Goal: Transaction & Acquisition: Book appointment/travel/reservation

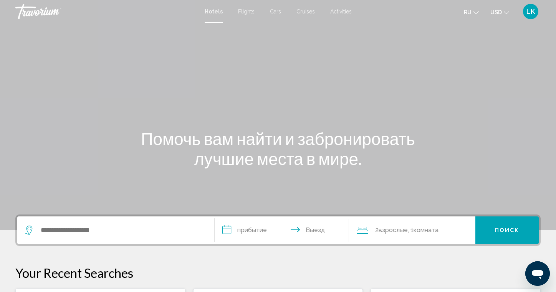
click at [339, 13] on span "Activities" at bounding box center [341, 11] width 22 height 6
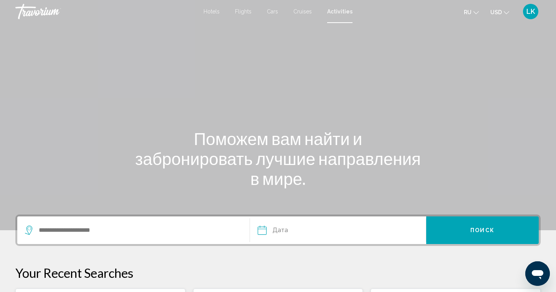
click at [98, 222] on div "Search widget" at bounding box center [133, 231] width 217 height 28
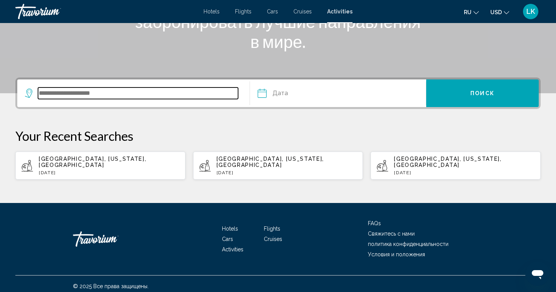
click at [121, 98] on input "Search widget" at bounding box center [138, 94] width 200 height 12
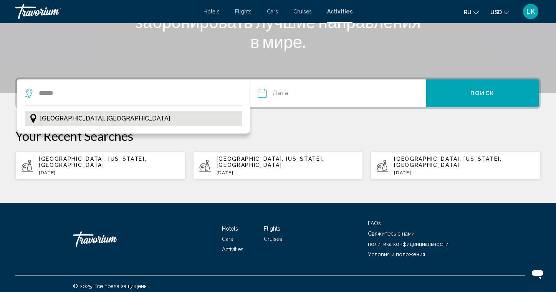
click at [78, 117] on span "[GEOGRAPHIC_DATA], [GEOGRAPHIC_DATA]" at bounding box center [105, 118] width 130 height 11
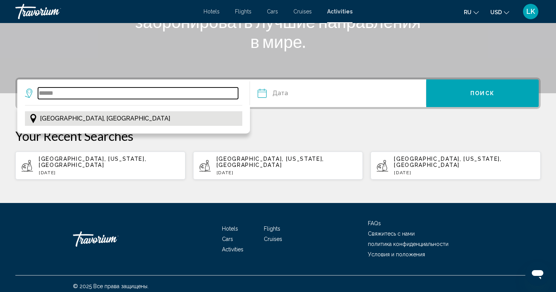
type input "**********"
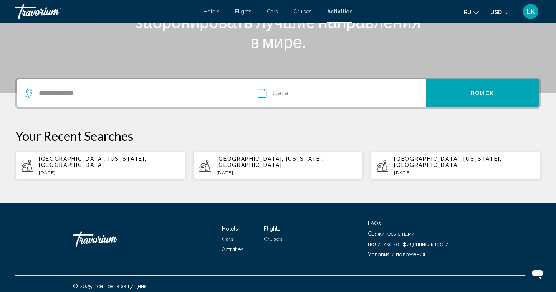
click at [274, 93] on input "Date" at bounding box center [299, 95] width 87 height 30
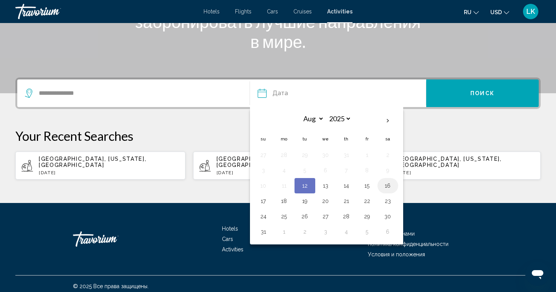
click at [388, 187] on button "16" at bounding box center [388, 186] width 12 height 11
type input "**********"
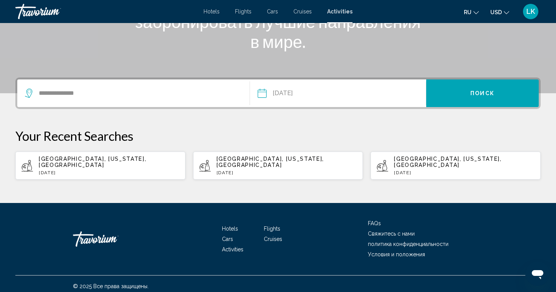
click at [467, 103] on button "Поиск" at bounding box center [483, 94] width 113 height 28
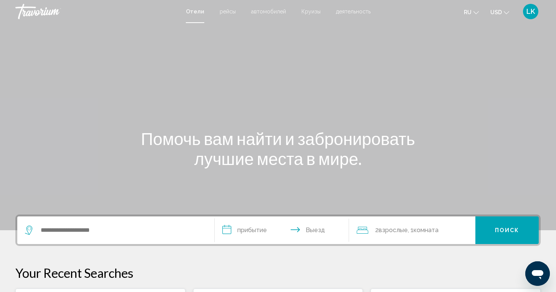
click at [506, 16] on button "USD USD ($) MXN (Mex$) CAD (Can$) GBP (£) EUR (€) AUD (A$) NZD (NZ$) CNY (CN¥)" at bounding box center [500, 12] width 19 height 11
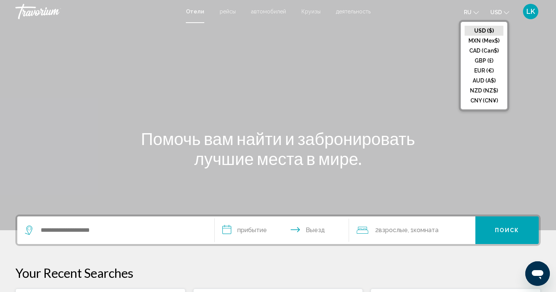
click at [478, 11] on icon "Change language" at bounding box center [476, 12] width 5 height 5
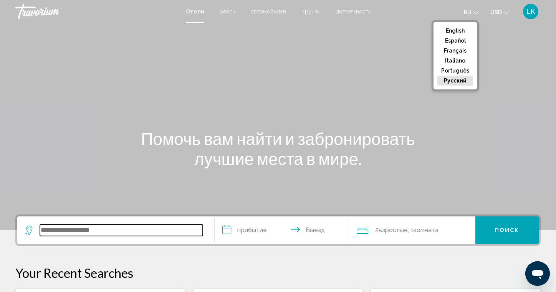
click at [121, 229] on input "Search widget" at bounding box center [121, 231] width 163 height 12
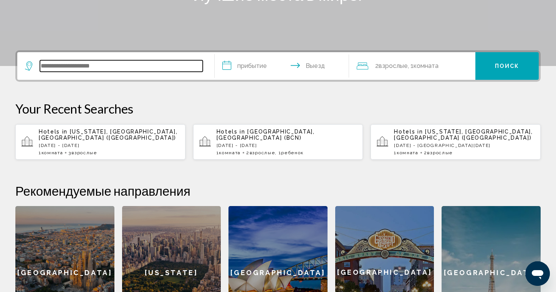
scroll to position [190, 0]
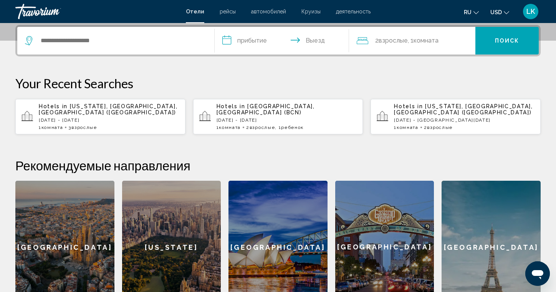
click at [249, 126] on span "2 Взрослый Взрослые" at bounding box center [260, 127] width 29 height 5
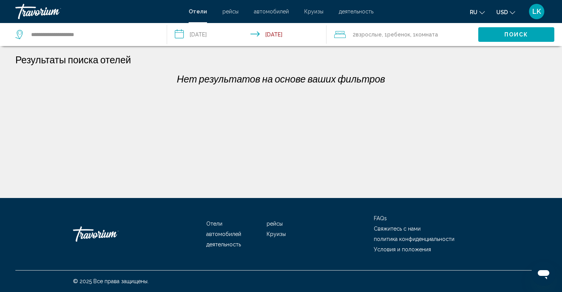
click at [180, 35] on input "**********" at bounding box center [248, 35] width 163 height 25
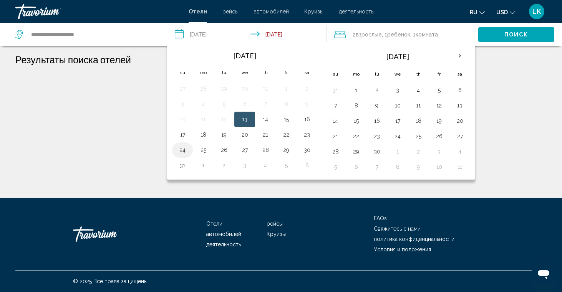
click at [184, 151] on button "24" at bounding box center [182, 150] width 12 height 11
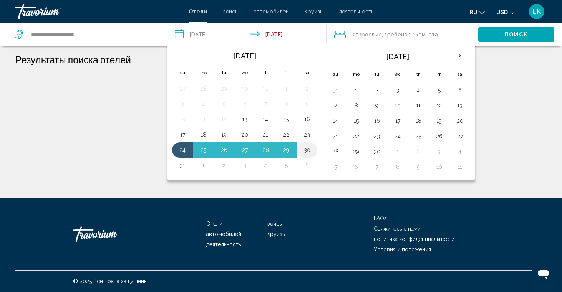
click at [308, 152] on button "30" at bounding box center [307, 150] width 12 height 11
type input "**********"
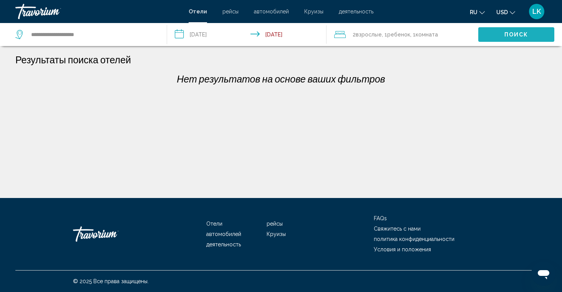
click at [495, 38] on button "Поиск" at bounding box center [516, 34] width 76 height 14
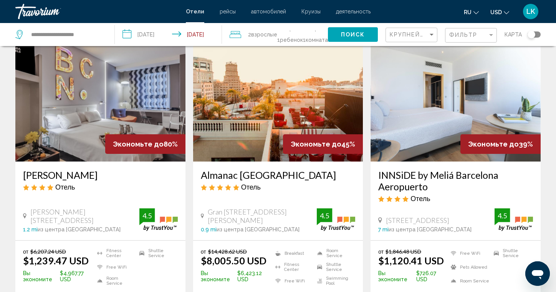
scroll to position [40, 0]
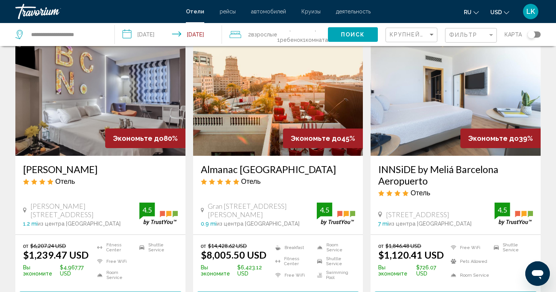
click at [103, 158] on div "Evenia Rossello Отель Rossello 191, Barcelona 1.2 mi из центра Barcelona от оте…" at bounding box center [100, 195] width 170 height 79
click at [120, 140] on span "Экономьте до" at bounding box center [138, 138] width 51 height 8
click at [91, 199] on div "Evenia Rossello Отель Rossello 191, Barcelona 1.2 mi из центра Barcelona от оте…" at bounding box center [100, 195] width 170 height 79
click at [95, 201] on div "Evenia Rossello Отель Rossello 191, Barcelona 1.2 mi из центра Barcelona от оте…" at bounding box center [100, 195] width 170 height 79
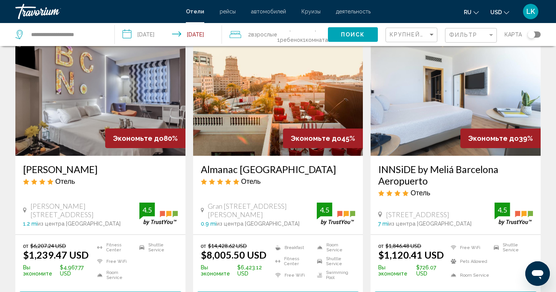
click at [96, 203] on div "Evenia Rossello Отель Rossello 191, Barcelona 1.2 mi из центра Barcelona от оте…" at bounding box center [100, 195] width 170 height 79
click at [97, 141] on img "Main content" at bounding box center [100, 94] width 170 height 123
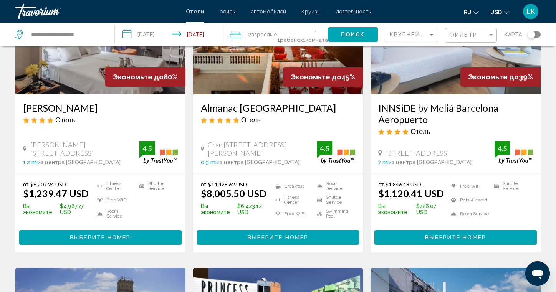
scroll to position [110, 0]
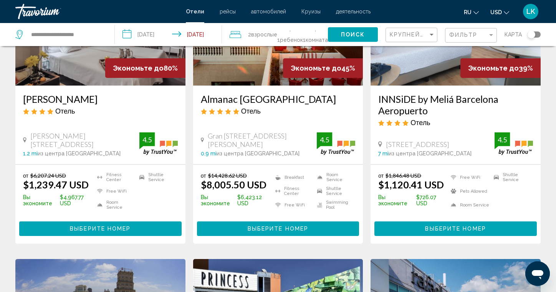
click at [94, 230] on span "Выберите номер" at bounding box center [100, 229] width 61 height 6
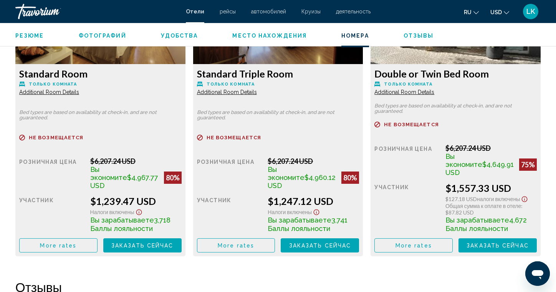
scroll to position [1193, 0]
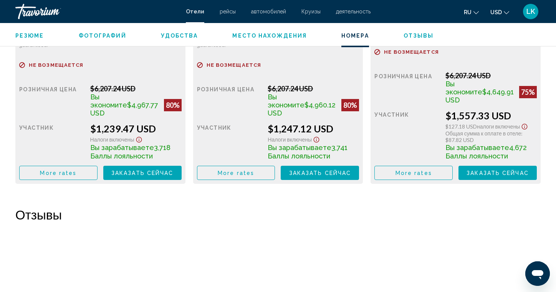
click at [174, 170] on span "Заказать сейчас" at bounding box center [142, 173] width 62 height 6
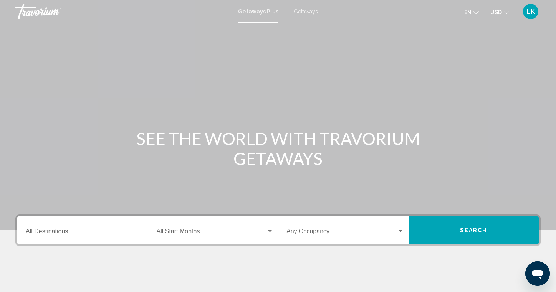
click at [56, 233] on input "Destination All Destinations" at bounding box center [85, 233] width 118 height 7
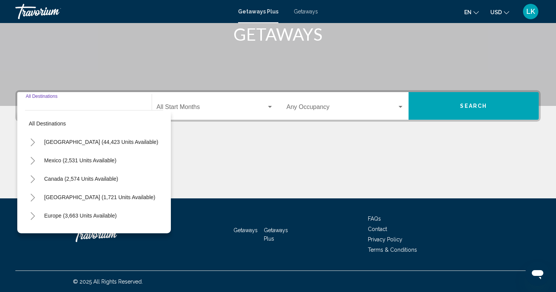
scroll to position [125, 0]
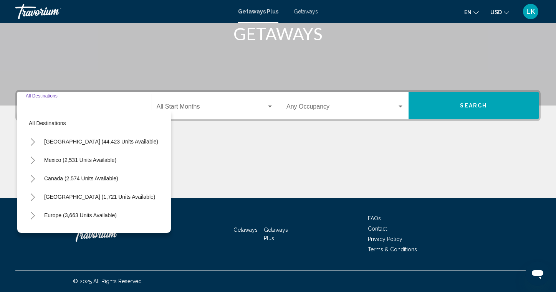
click at [286, 174] on div "Main content" at bounding box center [278, 170] width 526 height 58
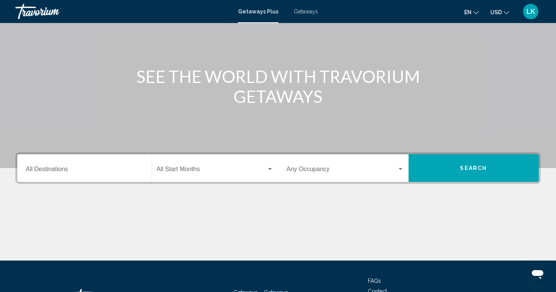
scroll to position [0, 0]
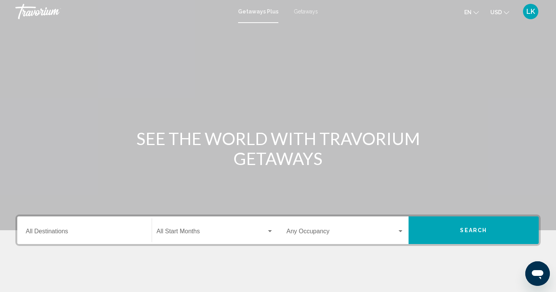
click at [258, 13] on span "Getaways Plus" at bounding box center [258, 11] width 40 height 6
click at [45, 229] on div "Destination All Destinations" at bounding box center [85, 231] width 118 height 24
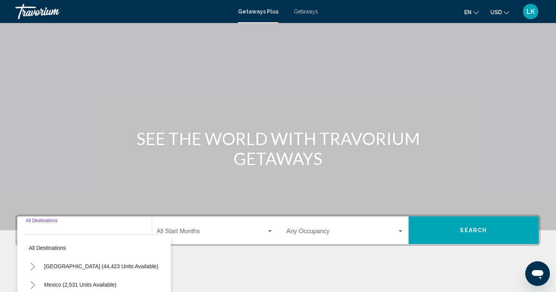
scroll to position [125, 0]
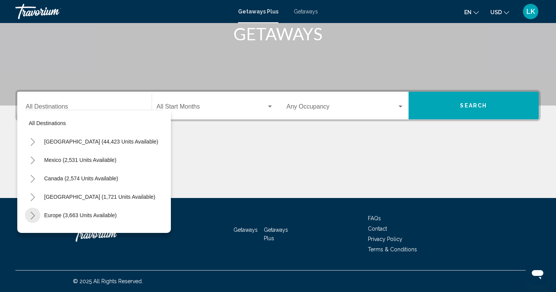
click at [35, 216] on icon "Toggle Europe (3,663 units available)" at bounding box center [33, 216] width 6 height 8
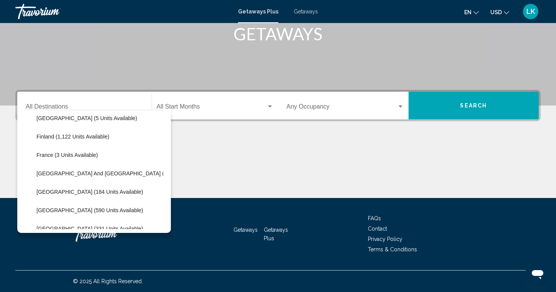
scroll to position [173, 0]
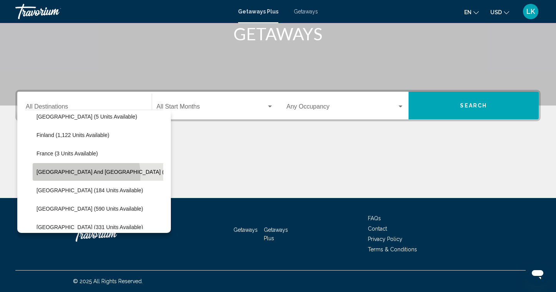
click at [86, 175] on button "Greece and Cyprus (8 units available)" at bounding box center [121, 172] width 177 height 18
type input "**********"
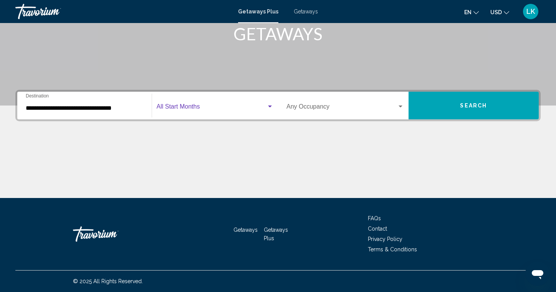
click at [191, 108] on span "Search widget" at bounding box center [212, 108] width 110 height 7
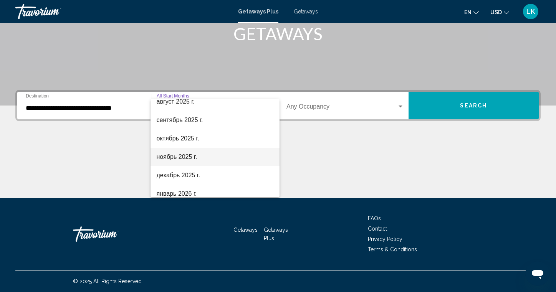
scroll to position [38, 0]
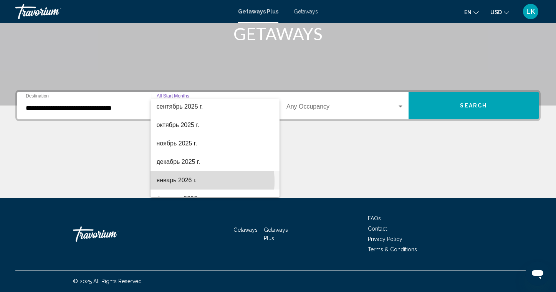
click at [188, 182] on span "январь 2026 г." at bounding box center [215, 180] width 117 height 18
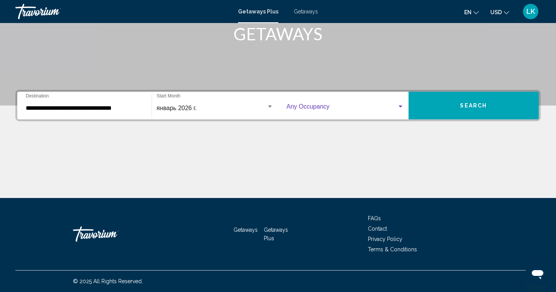
click at [403, 108] on div "Search widget" at bounding box center [400, 107] width 7 height 6
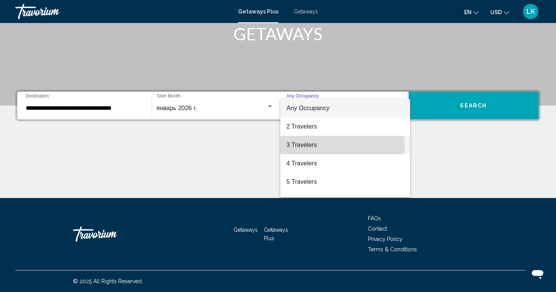
click at [309, 147] on span "3 Travelers" at bounding box center [346, 145] width 118 height 18
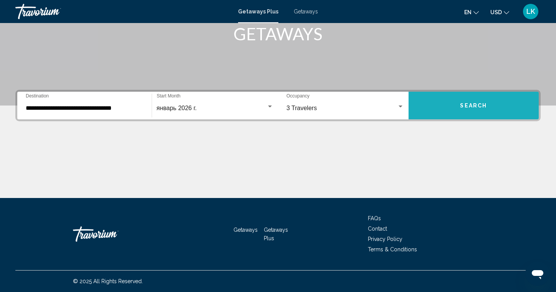
click at [462, 105] on span "Search" at bounding box center [473, 106] width 27 height 6
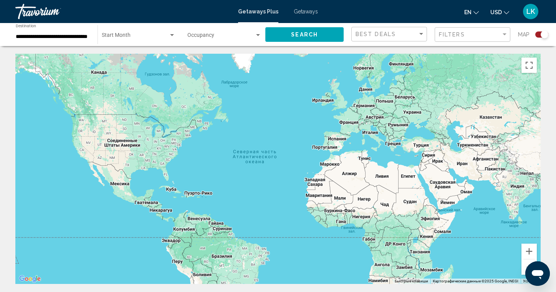
click at [175, 34] on div "Search widget" at bounding box center [172, 35] width 7 height 6
click at [141, 35] on span "All Start Months" at bounding box center [139, 37] width 74 height 16
click at [260, 36] on div "Search widget" at bounding box center [258, 35] width 7 height 6
click at [116, 30] on div at bounding box center [278, 146] width 556 height 292
click at [173, 36] on div "Search widget" at bounding box center [172, 35] width 7 height 6
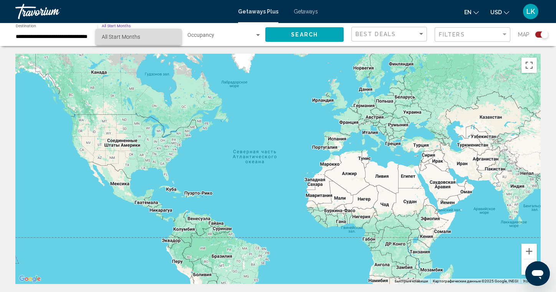
click at [173, 33] on span "All Start Months" at bounding box center [139, 37] width 74 height 16
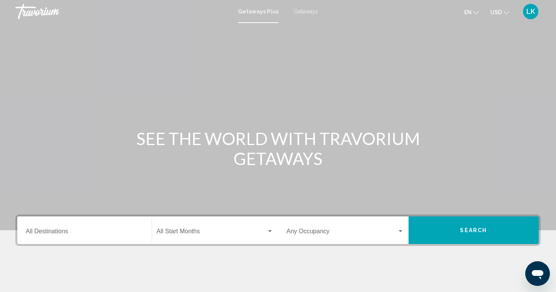
click at [108, 238] on div "Destination All Destinations" at bounding box center [85, 231] width 118 height 24
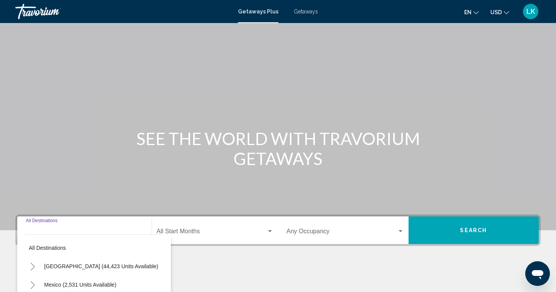
scroll to position [125, 0]
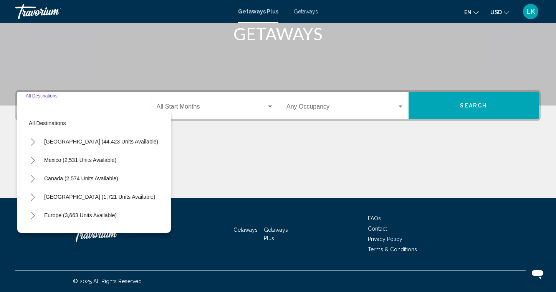
click at [36, 214] on button "Toggle Europe (3,663 units available)" at bounding box center [32, 215] width 15 height 15
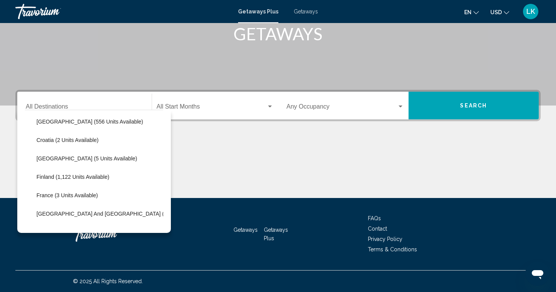
scroll to position [132, 0]
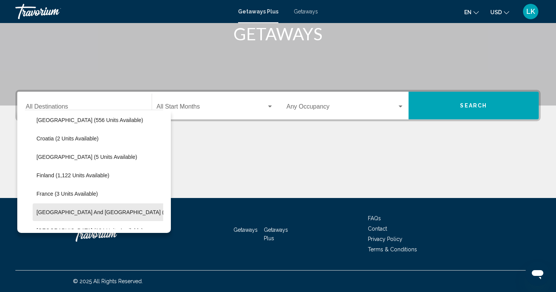
click at [123, 213] on span "Greece and Cyprus (8 units available)" at bounding box center [121, 212] width 169 height 6
type input "**********"
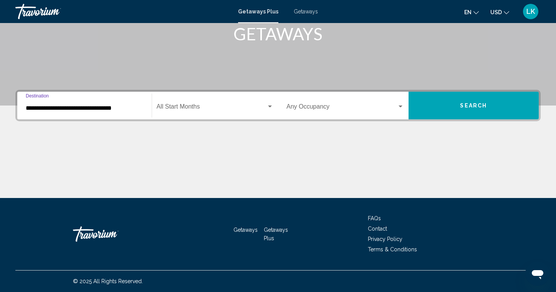
click at [272, 104] on div "Search widget" at bounding box center [270, 107] width 7 height 6
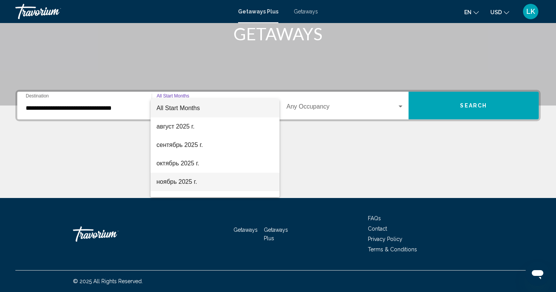
click at [185, 182] on span "ноябрь 2025 г." at bounding box center [215, 182] width 117 height 18
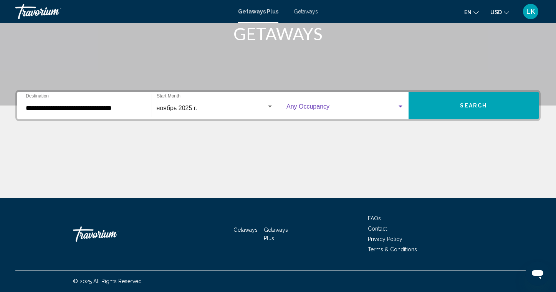
click at [399, 105] on div "Search widget" at bounding box center [400, 107] width 7 height 6
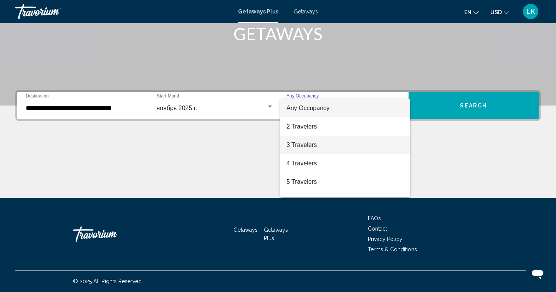
click at [313, 141] on span "3 Travelers" at bounding box center [346, 145] width 118 height 18
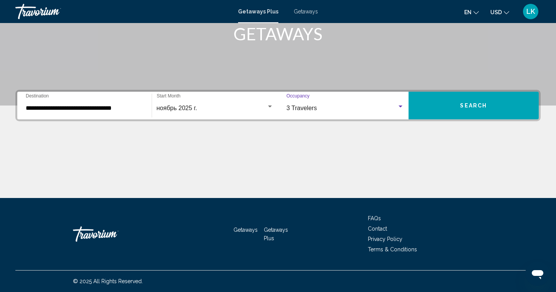
click at [485, 103] on span "Search" at bounding box center [473, 106] width 27 height 6
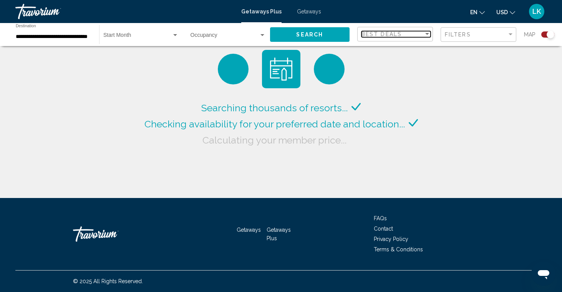
click at [427, 31] on div "Sort by" at bounding box center [427, 34] width 7 height 6
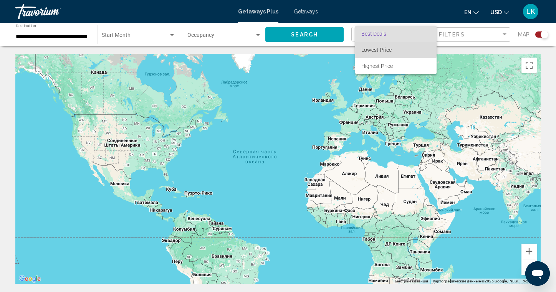
click at [381, 50] on span "Lowest Price" at bounding box center [377, 50] width 30 height 6
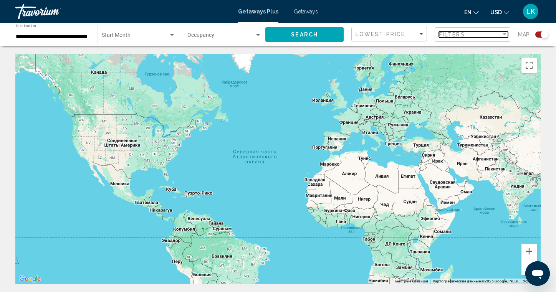
click at [504, 34] on div "Filter" at bounding box center [505, 34] width 4 height 2
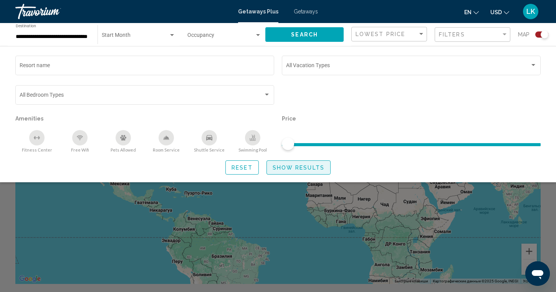
click at [284, 166] on span "Show Results" at bounding box center [299, 167] width 52 height 6
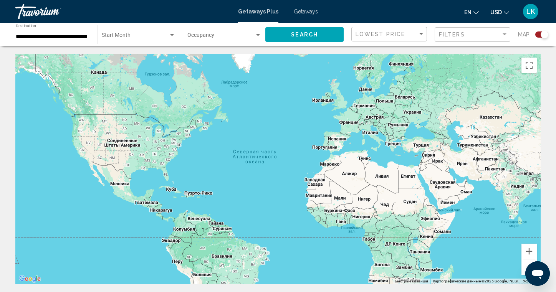
click at [365, 149] on div "Main content" at bounding box center [278, 169] width 526 height 231
click at [399, 152] on div "Main content" at bounding box center [278, 169] width 526 height 231
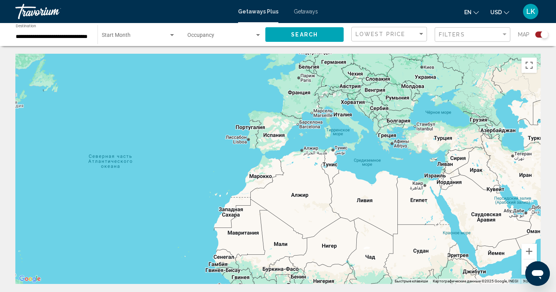
click at [389, 145] on div "Main content" at bounding box center [278, 169] width 526 height 231
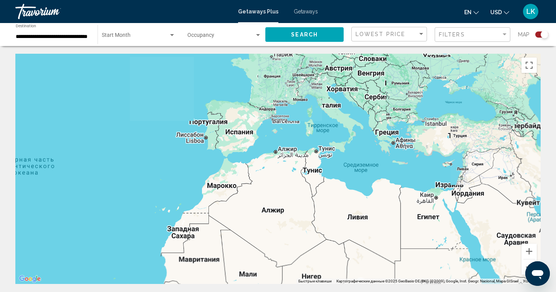
click at [389, 145] on div "Main content" at bounding box center [278, 169] width 526 height 231
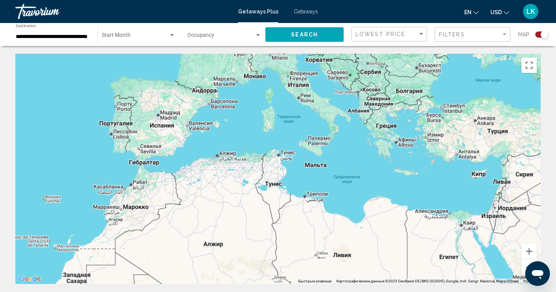
click at [389, 145] on div "Main content" at bounding box center [278, 169] width 526 height 231
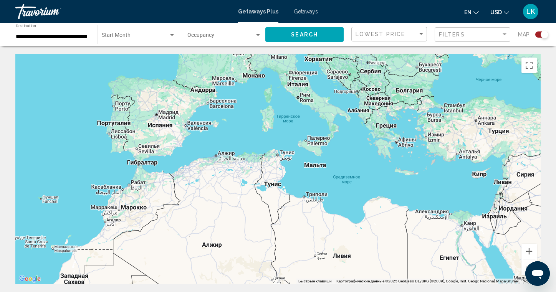
click at [380, 137] on div "Main content" at bounding box center [278, 169] width 526 height 231
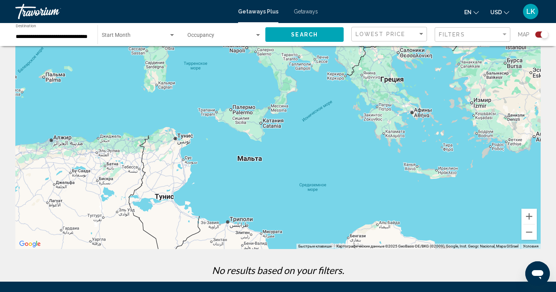
scroll to position [6, 0]
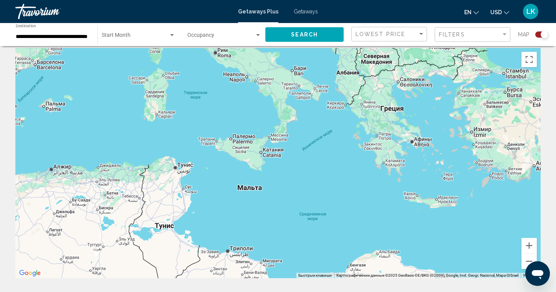
click at [417, 153] on div "Main content" at bounding box center [278, 163] width 526 height 231
click at [417, 152] on div "Main content" at bounding box center [278, 163] width 526 height 231
click at [423, 32] on div "Sort by" at bounding box center [421, 34] width 7 height 6
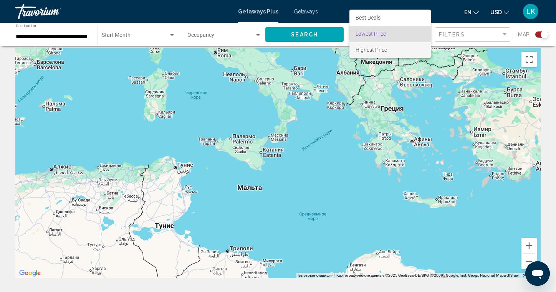
click at [397, 49] on span "Highest Price" at bounding box center [390, 50] width 69 height 16
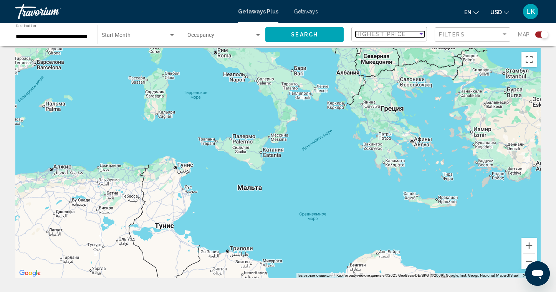
click at [420, 32] on div "Sort by" at bounding box center [421, 34] width 7 height 6
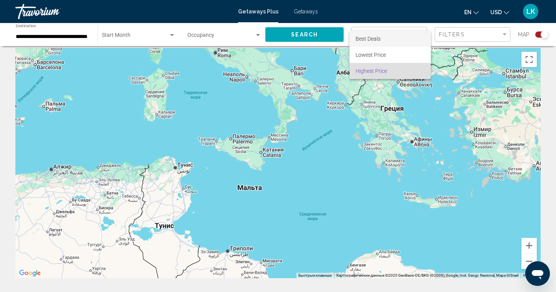
click at [374, 34] on span "Best Deals" at bounding box center [390, 39] width 69 height 16
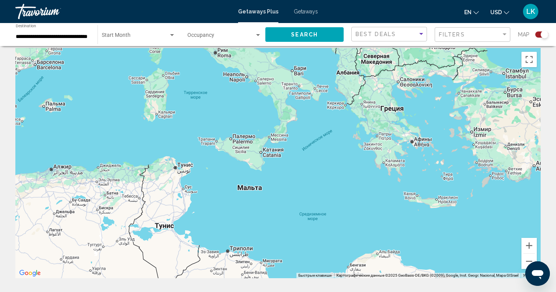
click at [418, 152] on div "Main content" at bounding box center [278, 163] width 526 height 231
click at [172, 35] on div "Search widget" at bounding box center [172, 35] width 4 height 2
click at [145, 30] on span "All Start Months" at bounding box center [139, 37] width 74 height 16
click at [139, 39] on span "Search widget" at bounding box center [135, 37] width 67 height 6
click at [255, 35] on div at bounding box center [278, 146] width 556 height 292
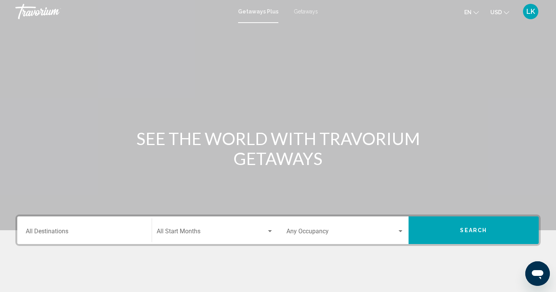
click at [48, 232] on input "Destination All Destinations" at bounding box center [85, 233] width 118 height 7
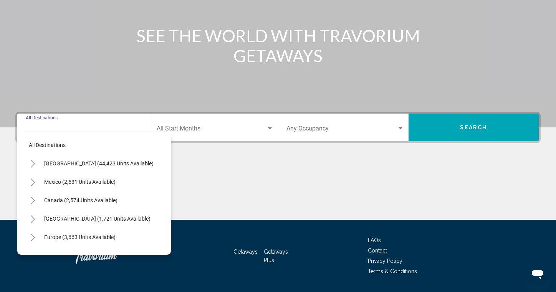
scroll to position [125, 0]
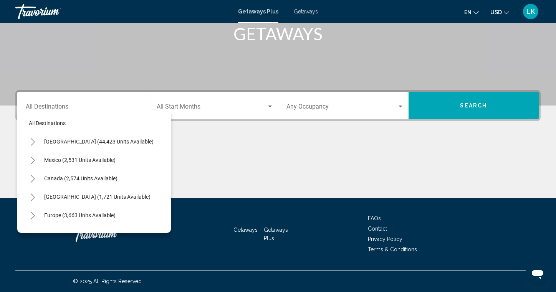
click at [300, 14] on span "Getaways" at bounding box center [306, 11] width 24 height 6
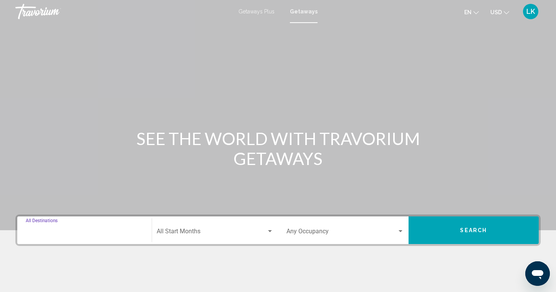
click at [68, 234] on input "Destination All Destinations" at bounding box center [85, 233] width 118 height 7
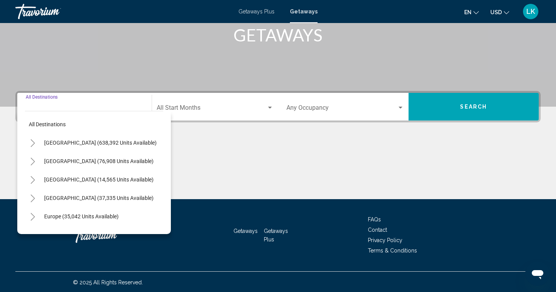
scroll to position [125, 0]
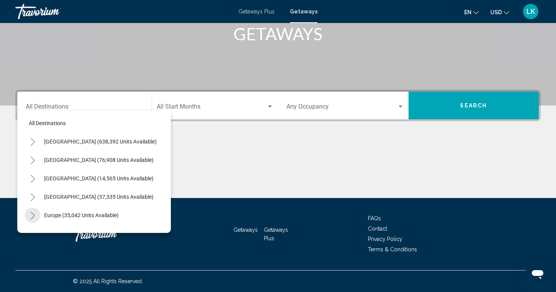
click at [33, 215] on icon "Toggle Europe (35,042 units available)" at bounding box center [33, 216] width 4 height 8
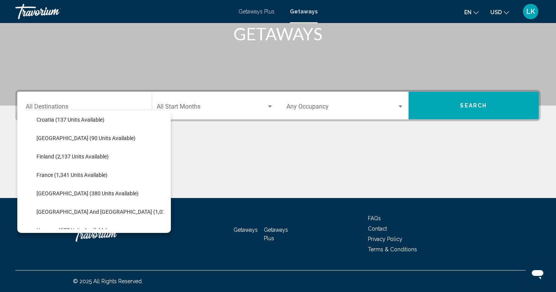
scroll to position [182, 0]
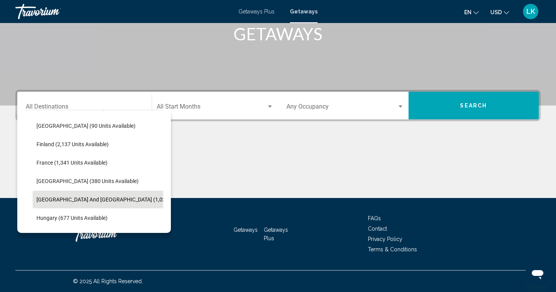
click at [95, 199] on span "Greece and Cyprus (1,023 units available)" at bounding box center [122, 200] width 170 height 6
type input "**********"
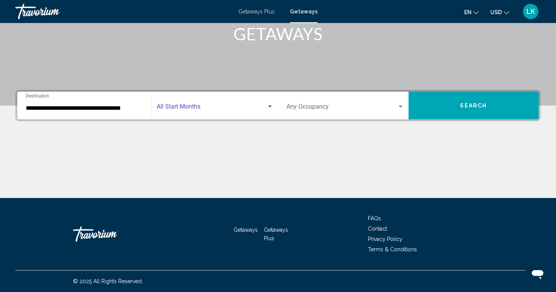
click at [188, 105] on span "Search widget" at bounding box center [212, 108] width 110 height 7
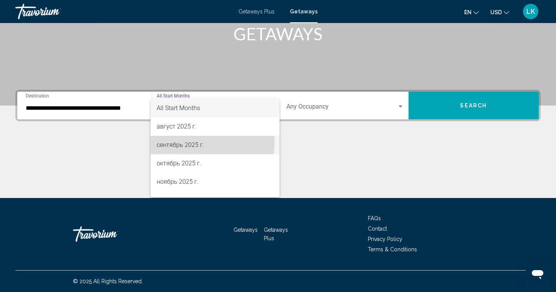
click at [171, 141] on span "сентябрь 2025 г." at bounding box center [215, 145] width 117 height 18
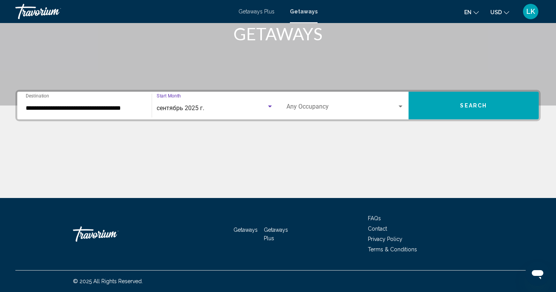
click at [403, 106] on div "Search widget" at bounding box center [400, 107] width 7 height 6
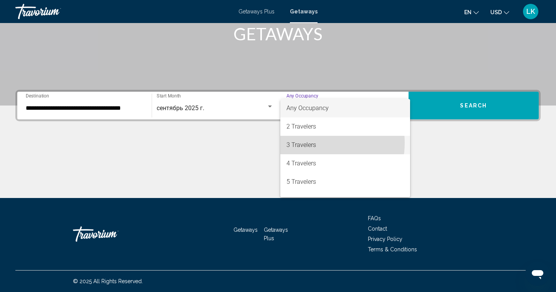
click at [311, 143] on span "3 Travelers" at bounding box center [346, 145] width 118 height 18
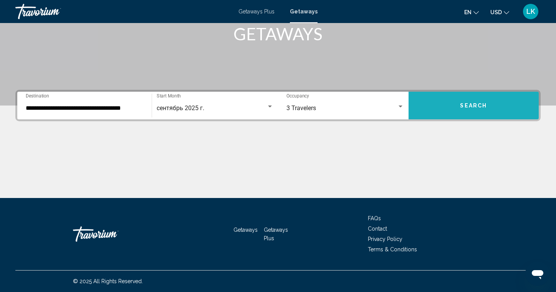
click at [435, 103] on button "Search" at bounding box center [474, 106] width 131 height 28
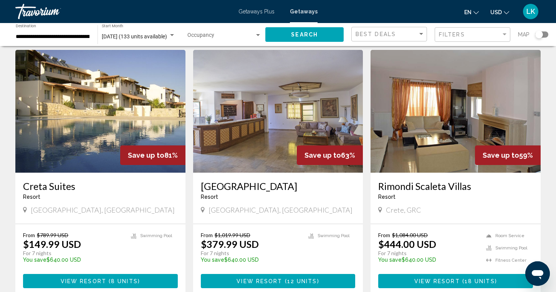
scroll to position [44, 0]
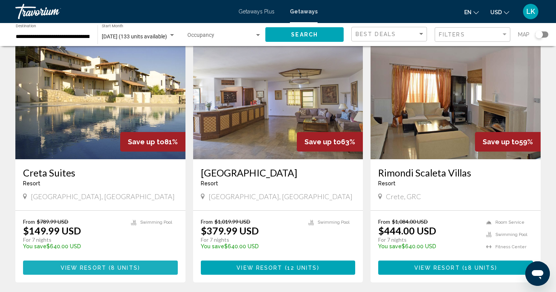
click at [103, 268] on span "View Resort" at bounding box center [84, 268] width 46 height 6
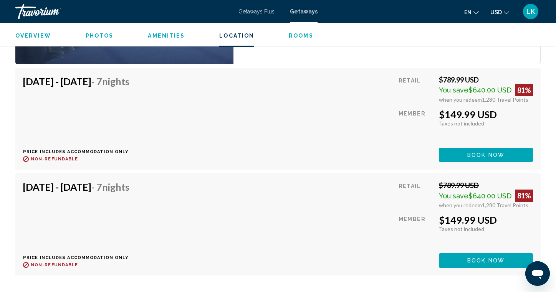
scroll to position [1472, 0]
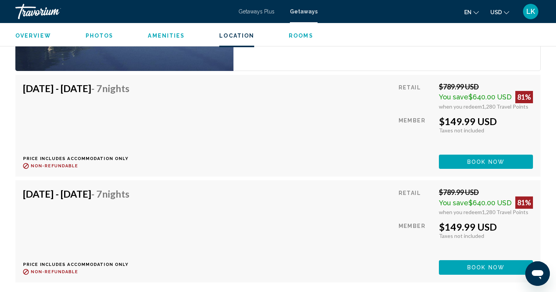
click at [464, 159] on button "Book now" at bounding box center [486, 162] width 94 height 14
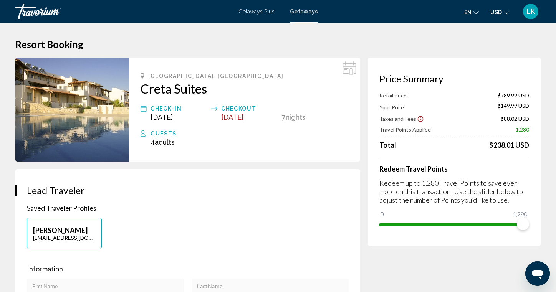
scroll to position [12, 0]
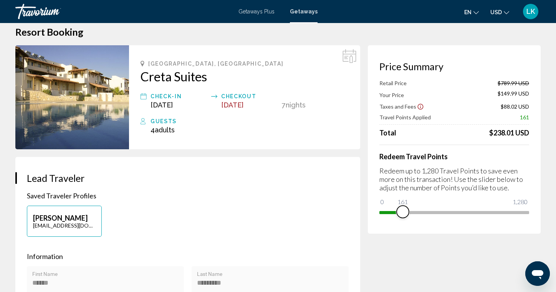
click at [403, 214] on span "Main content" at bounding box center [391, 212] width 23 height 3
click at [415, 213] on ngx-slider "0 1,280 275" at bounding box center [455, 212] width 150 height 2
click at [529, 212] on span "Main content" at bounding box center [455, 211] width 150 height 12
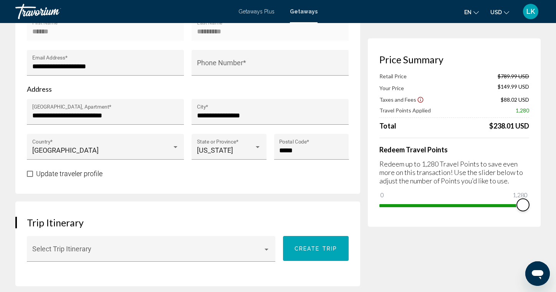
scroll to position [0, 0]
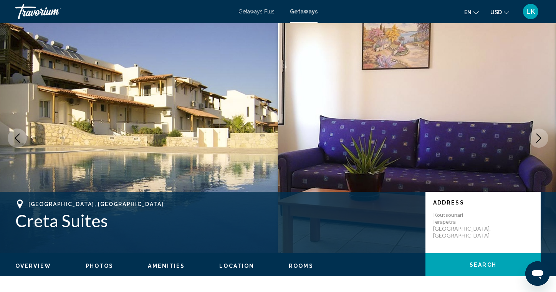
click at [539, 136] on icon "Next image" at bounding box center [539, 138] width 5 height 9
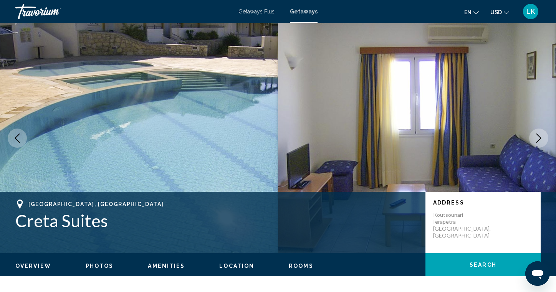
click at [538, 136] on icon "Next image" at bounding box center [539, 138] width 9 height 9
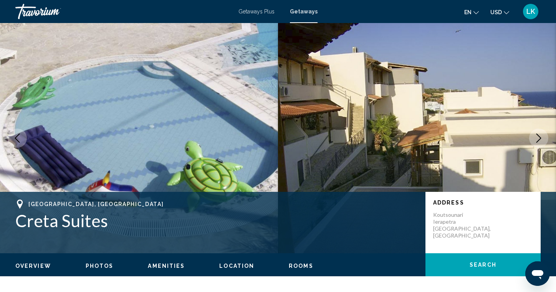
click at [542, 138] on icon "Next image" at bounding box center [539, 138] width 9 height 9
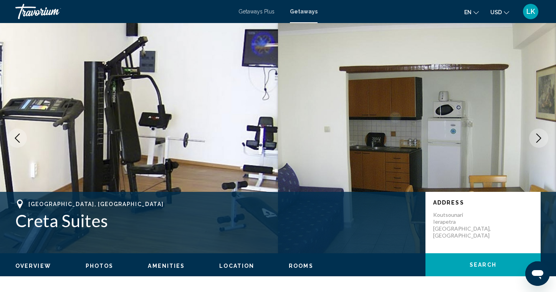
click at [542, 138] on icon "Next image" at bounding box center [539, 138] width 9 height 9
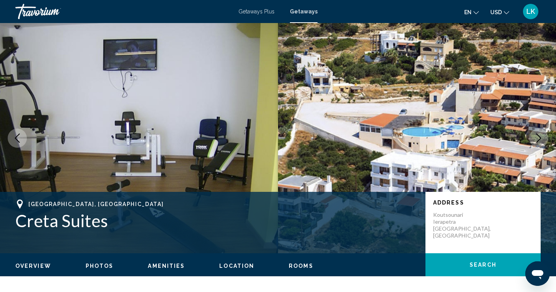
click at [542, 138] on icon "Next image" at bounding box center [539, 138] width 9 height 9
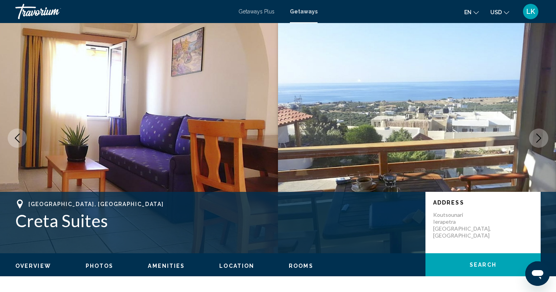
click at [542, 138] on icon "Next image" at bounding box center [539, 138] width 9 height 9
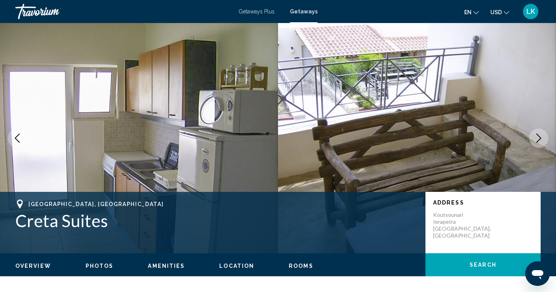
click at [542, 138] on icon "Next image" at bounding box center [539, 138] width 9 height 9
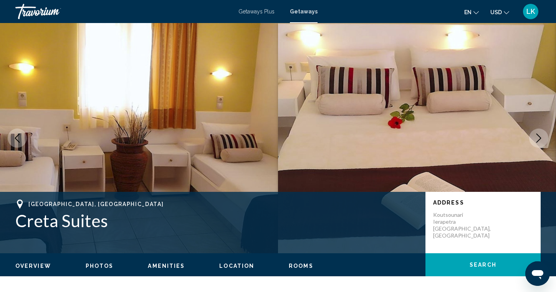
click at [542, 138] on icon "Next image" at bounding box center [539, 138] width 9 height 9
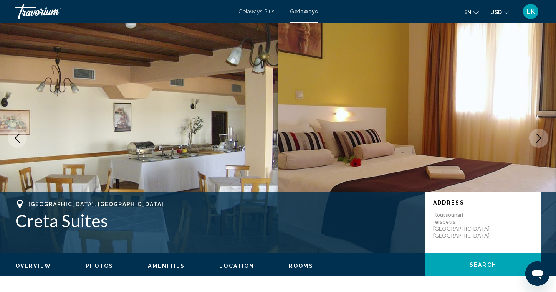
click at [542, 138] on icon "Next image" at bounding box center [539, 138] width 9 height 9
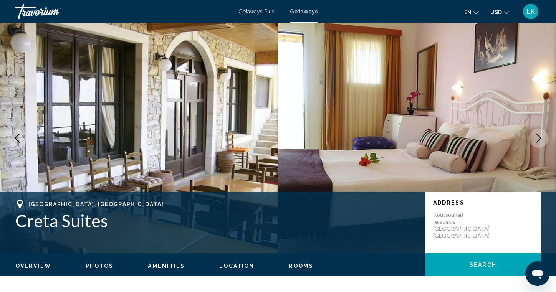
click at [542, 138] on icon "Next image" at bounding box center [539, 138] width 9 height 9
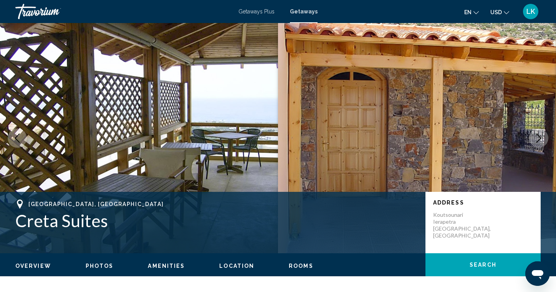
click at [542, 138] on icon "Next image" at bounding box center [539, 138] width 9 height 9
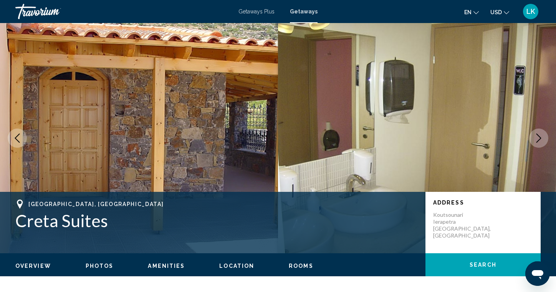
click at [542, 138] on icon "Next image" at bounding box center [539, 138] width 9 height 9
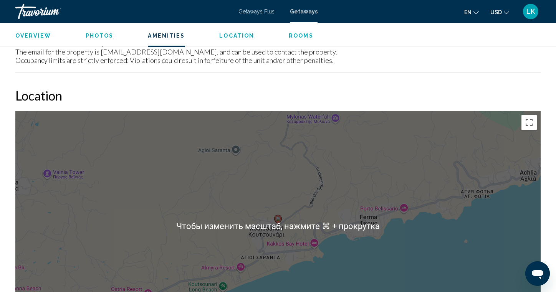
scroll to position [998, 0]
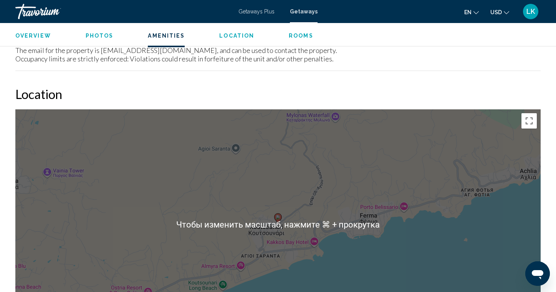
click at [362, 183] on div "Чтобы активировать перетаскивание с помощью клавиатуры, нажмите Alt + Ввод. Пос…" at bounding box center [278, 225] width 526 height 231
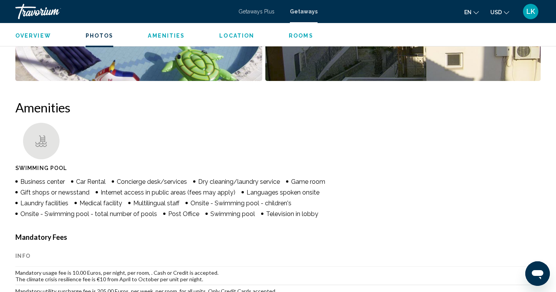
scroll to position [356, 0]
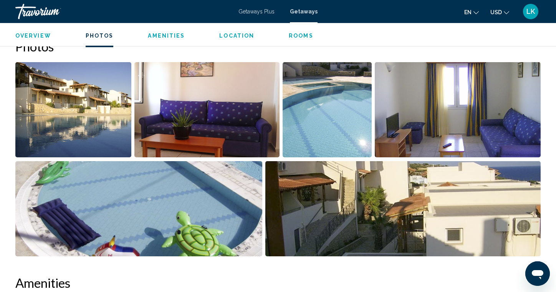
click at [110, 106] on img "Open full-screen image slider" at bounding box center [73, 109] width 116 height 95
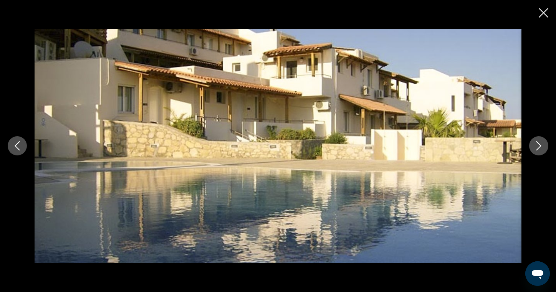
click at [541, 141] on icon "Next image" at bounding box center [539, 145] width 9 height 9
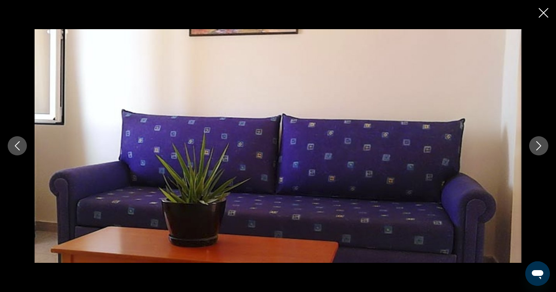
click at [541, 141] on icon "Next image" at bounding box center [539, 145] width 9 height 9
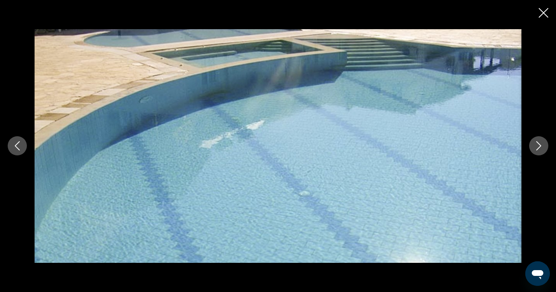
click at [541, 142] on icon "Next image" at bounding box center [539, 145] width 9 height 9
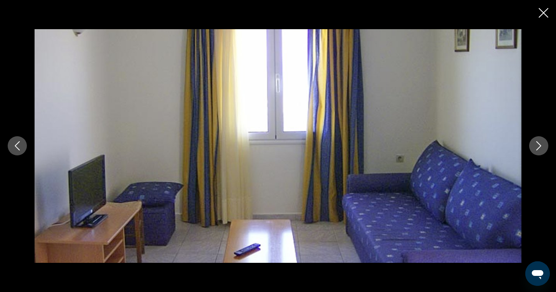
click at [540, 146] on icon "Next image" at bounding box center [539, 145] width 9 height 9
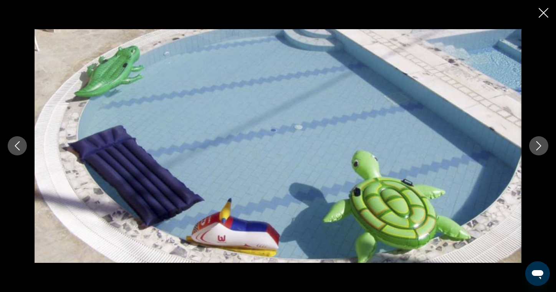
click at [540, 146] on icon "Next image" at bounding box center [539, 145] width 9 height 9
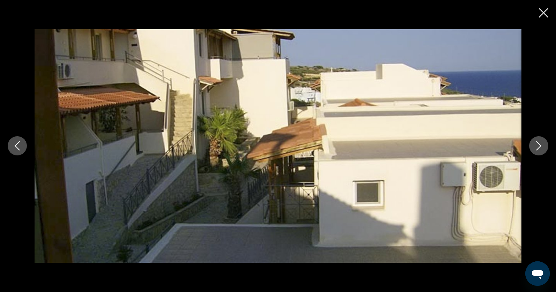
click at [540, 146] on icon "Next image" at bounding box center [539, 145] width 9 height 9
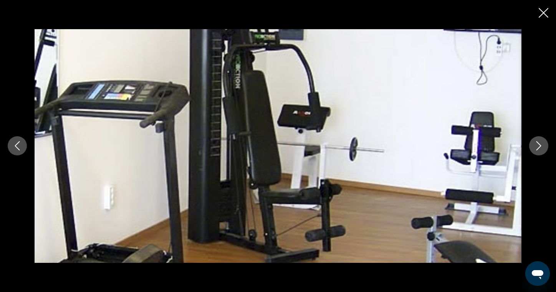
click at [540, 146] on icon "Next image" at bounding box center [539, 145] width 9 height 9
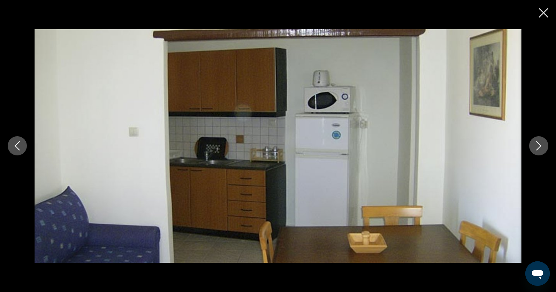
click at [540, 146] on icon "Next image" at bounding box center [539, 145] width 9 height 9
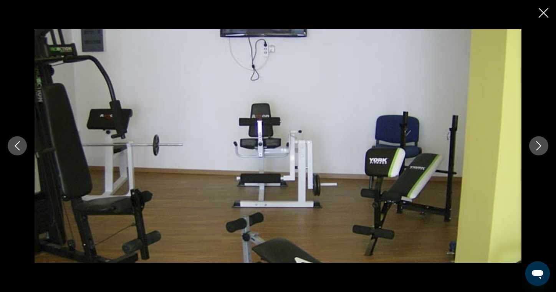
click at [540, 146] on icon "Next image" at bounding box center [539, 145] width 9 height 9
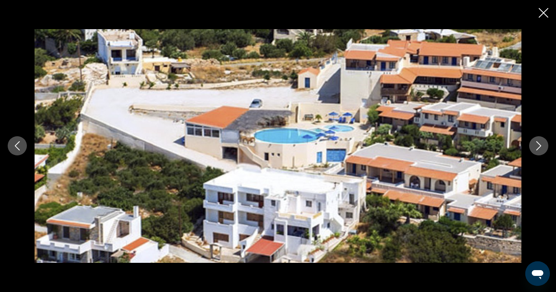
click at [542, 145] on icon "Next image" at bounding box center [539, 145] width 9 height 9
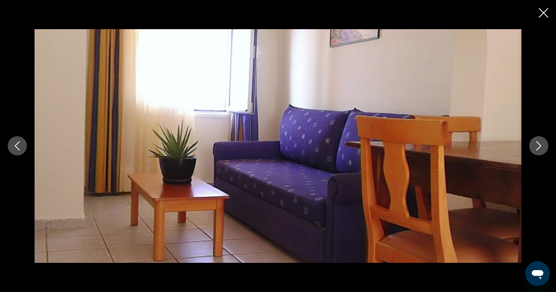
click at [540, 146] on icon "Next image" at bounding box center [539, 145] width 9 height 9
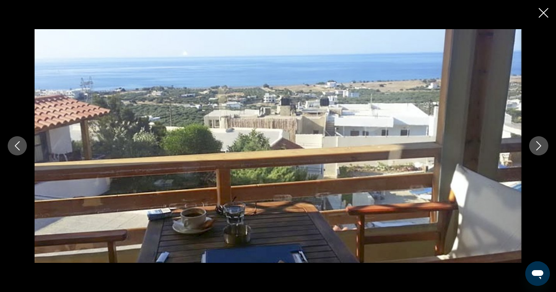
click at [540, 147] on icon "Next image" at bounding box center [539, 145] width 9 height 9
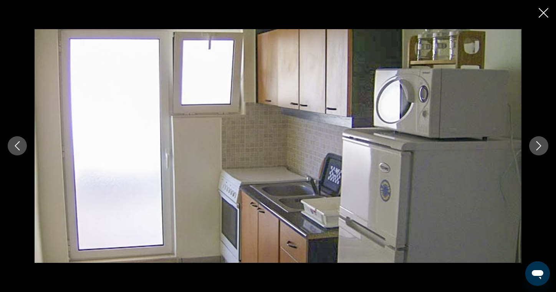
click at [539, 147] on icon "Next image" at bounding box center [539, 145] width 9 height 9
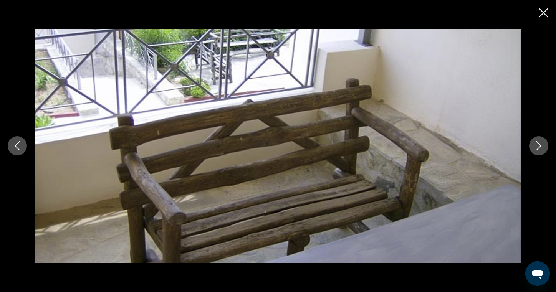
click at [539, 149] on icon "Next image" at bounding box center [539, 145] width 9 height 9
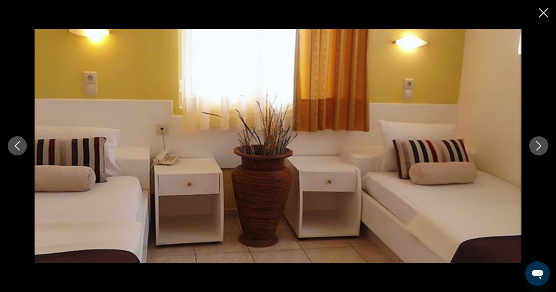
click at [539, 149] on icon "Next image" at bounding box center [539, 145] width 9 height 9
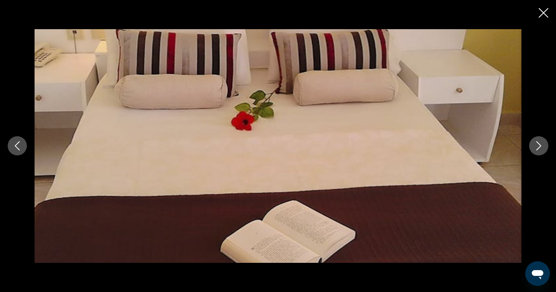
click at [539, 149] on icon "Next image" at bounding box center [539, 145] width 9 height 9
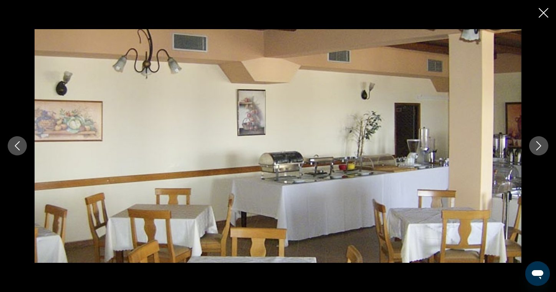
click at [542, 146] on icon "Next image" at bounding box center [539, 145] width 9 height 9
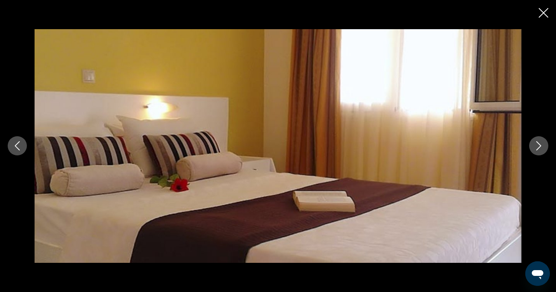
click at [542, 146] on icon "Next image" at bounding box center [539, 145] width 9 height 9
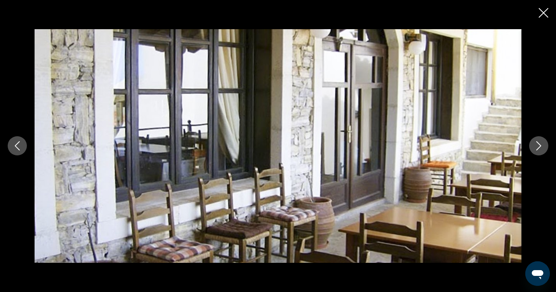
click at [542, 146] on icon "Next image" at bounding box center [539, 145] width 9 height 9
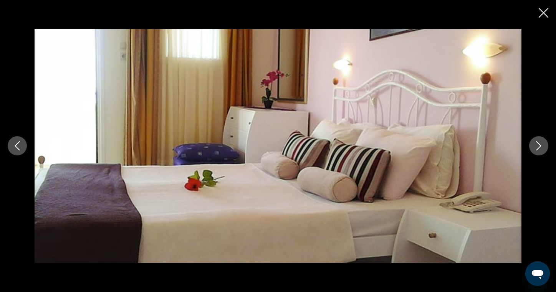
click at [542, 146] on icon "Next image" at bounding box center [539, 145] width 9 height 9
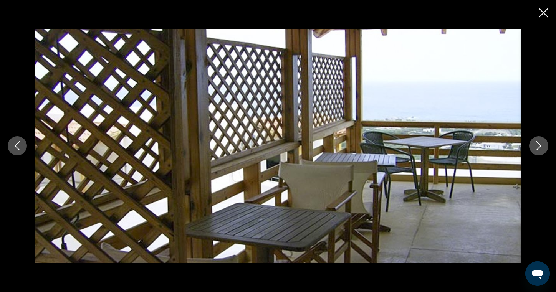
click at [541, 148] on icon "Next image" at bounding box center [539, 145] width 9 height 9
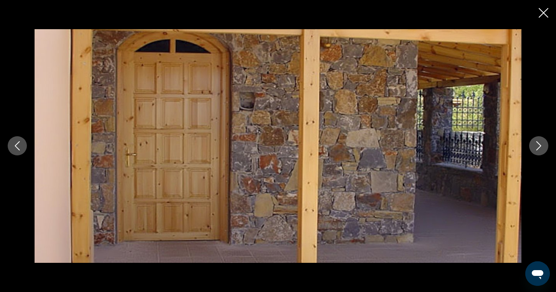
click at [542, 15] on icon "Close slideshow" at bounding box center [544, 13] width 10 height 10
